Goal: Information Seeking & Learning: Learn about a topic

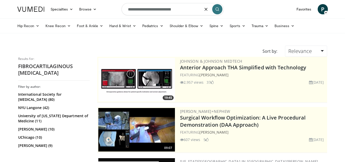
drag, startPoint x: 199, startPoint y: 6, endPoint x: 106, endPoint y: -4, distance: 93.3
click at [106, 0] on html "Specialties Adult & Family Medicine Allergy, [MEDICAL_DATA], Immunology Anesthe…" at bounding box center [172, 81] width 345 height 162
type input "**********"
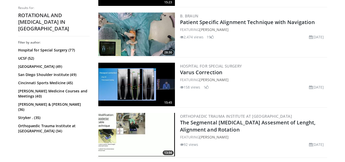
scroll to position [245, 0]
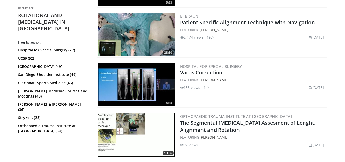
click at [138, 82] on img at bounding box center [136, 84] width 77 height 43
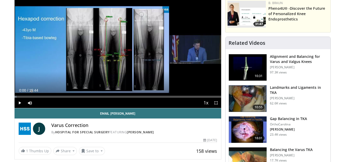
scroll to position [48, 0]
